Goal: Task Accomplishment & Management: Complete application form

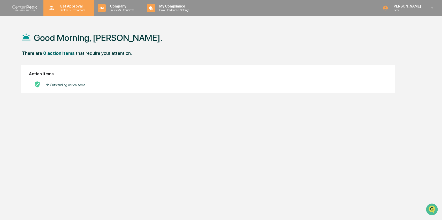
click at [69, 5] on p "Get Approval" at bounding box center [72, 6] width 32 height 4
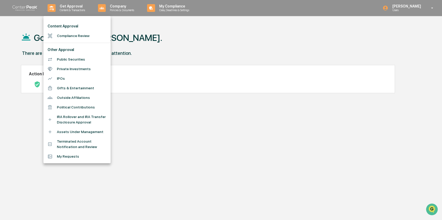
click at [137, 5] on div at bounding box center [221, 110] width 442 height 220
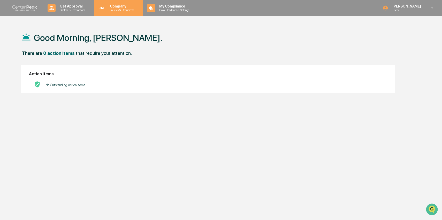
click at [127, 10] on p "Policies & Documents" at bounding box center [121, 10] width 31 height 4
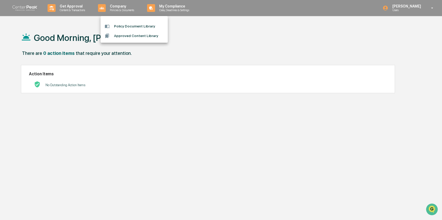
click at [175, 12] on div at bounding box center [221, 110] width 442 height 220
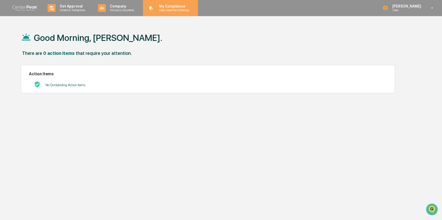
click at [177, 10] on p "Data, Deadlines & Settings" at bounding box center [173, 10] width 37 height 4
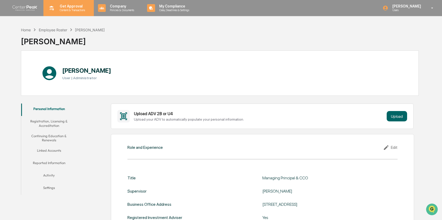
click at [84, 4] on p "Get Approval" at bounding box center [72, 6] width 32 height 4
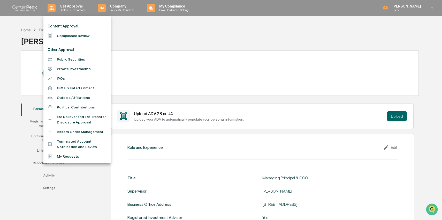
click at [85, 119] on li "IRA Rollover and IRA Transfer Disclosure Approval" at bounding box center [76, 119] width 67 height 15
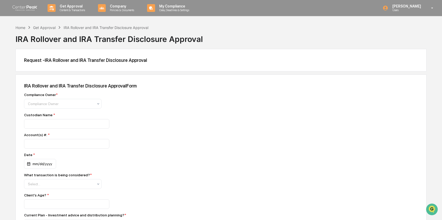
click at [104, 106] on div "Compliance Owner * Compliance Owner" at bounding box center [114, 101] width 181 height 16
click at [97, 106] on icon at bounding box center [98, 104] width 4 height 4
click at [141, 101] on div "Compliance Owner * Compliance Group: Administrators, 1 of 3. 3 results availabl…" at bounding box center [114, 101] width 181 height 16
